Goal: Task Accomplishment & Management: Manage account settings

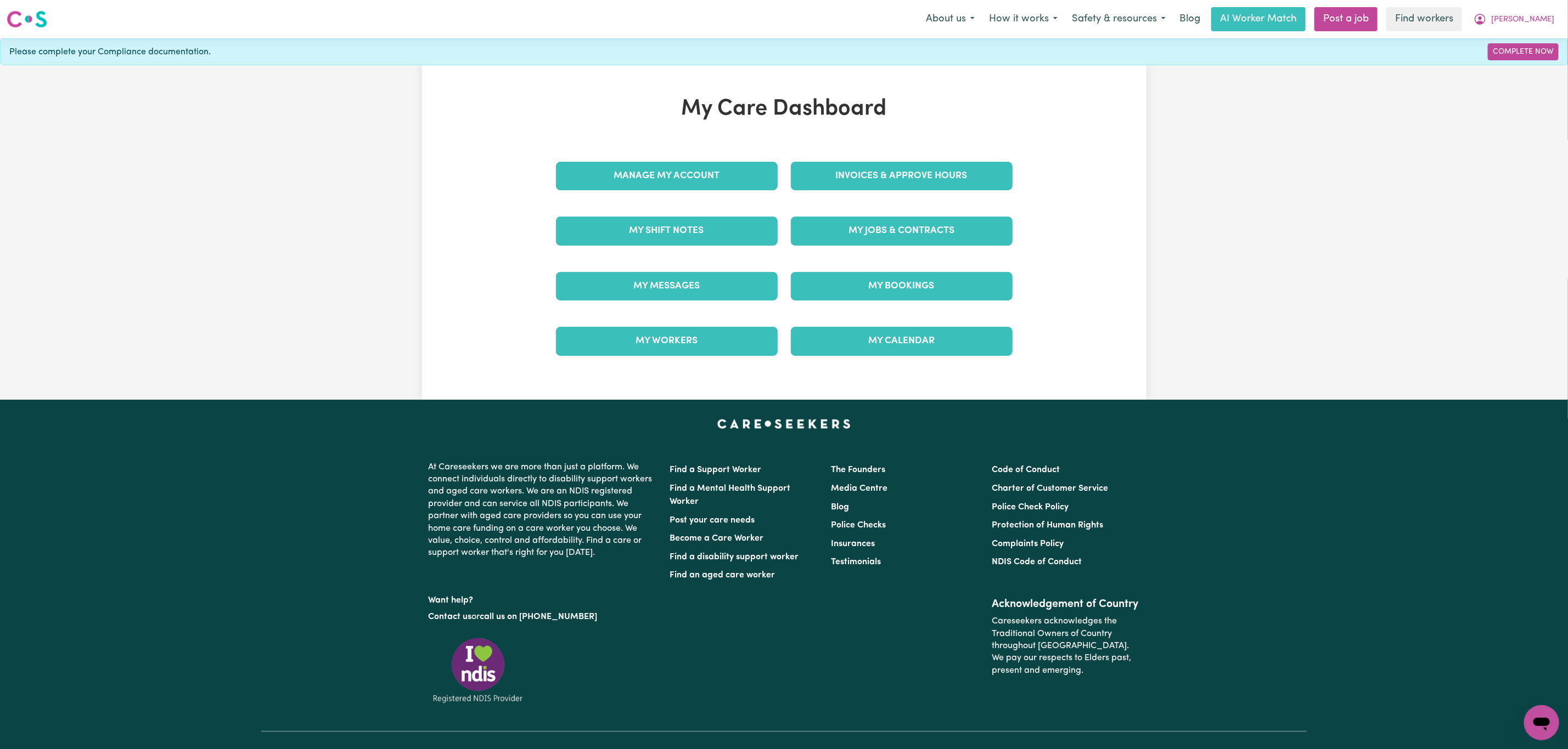
click at [848, 153] on div "Invoices & Approve Hours" at bounding box center [901, 175] width 235 height 55
click at [839, 172] on link "Invoices & Approve Hours" at bounding box center [901, 175] width 222 height 29
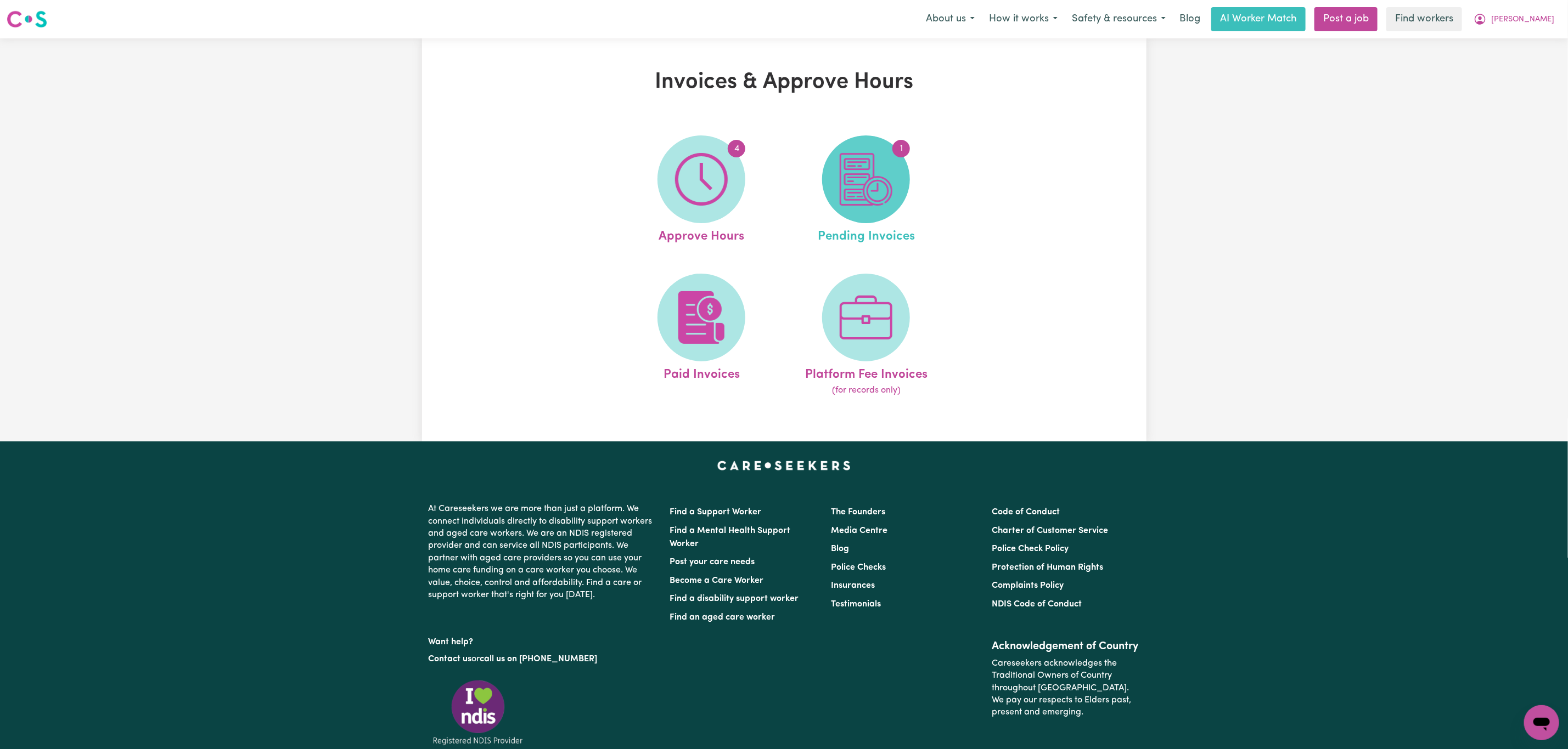
click at [836, 185] on span "1" at bounding box center [865, 179] width 88 height 88
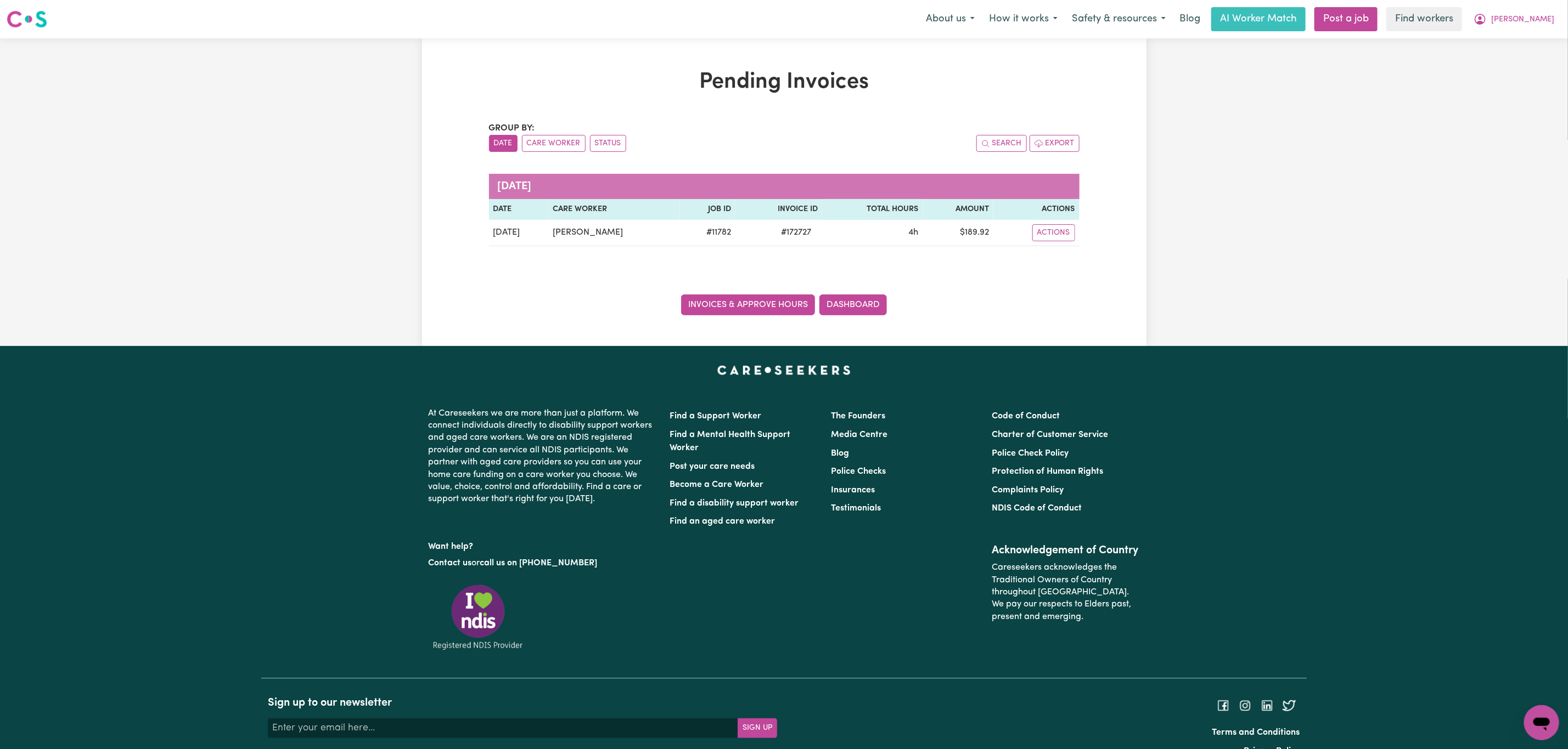
click at [721, 306] on link "Invoices & Approve Hours" at bounding box center [747, 304] width 134 height 20
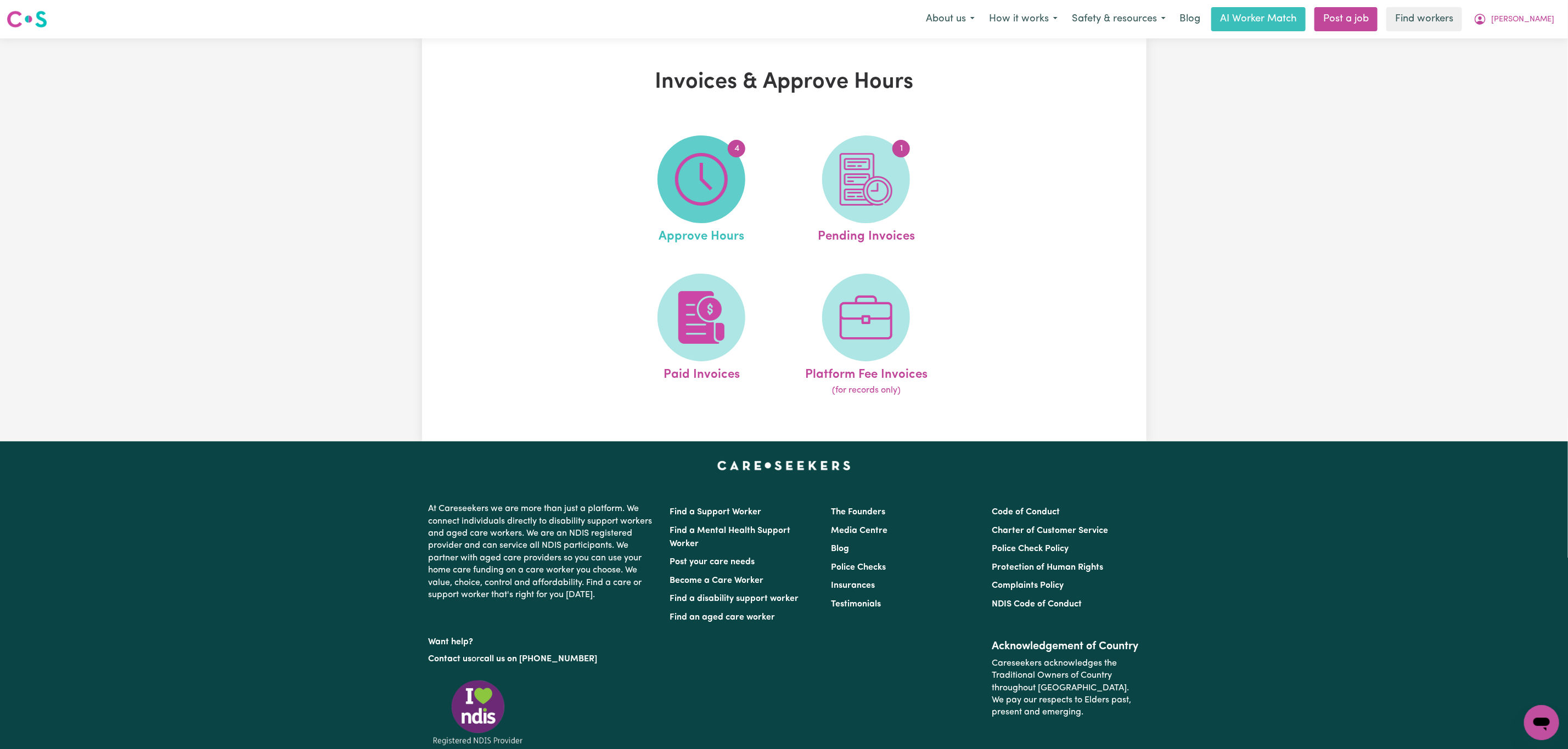
click at [698, 221] on span "4" at bounding box center [701, 179] width 88 height 88
